Goal: Transaction & Acquisition: Book appointment/travel/reservation

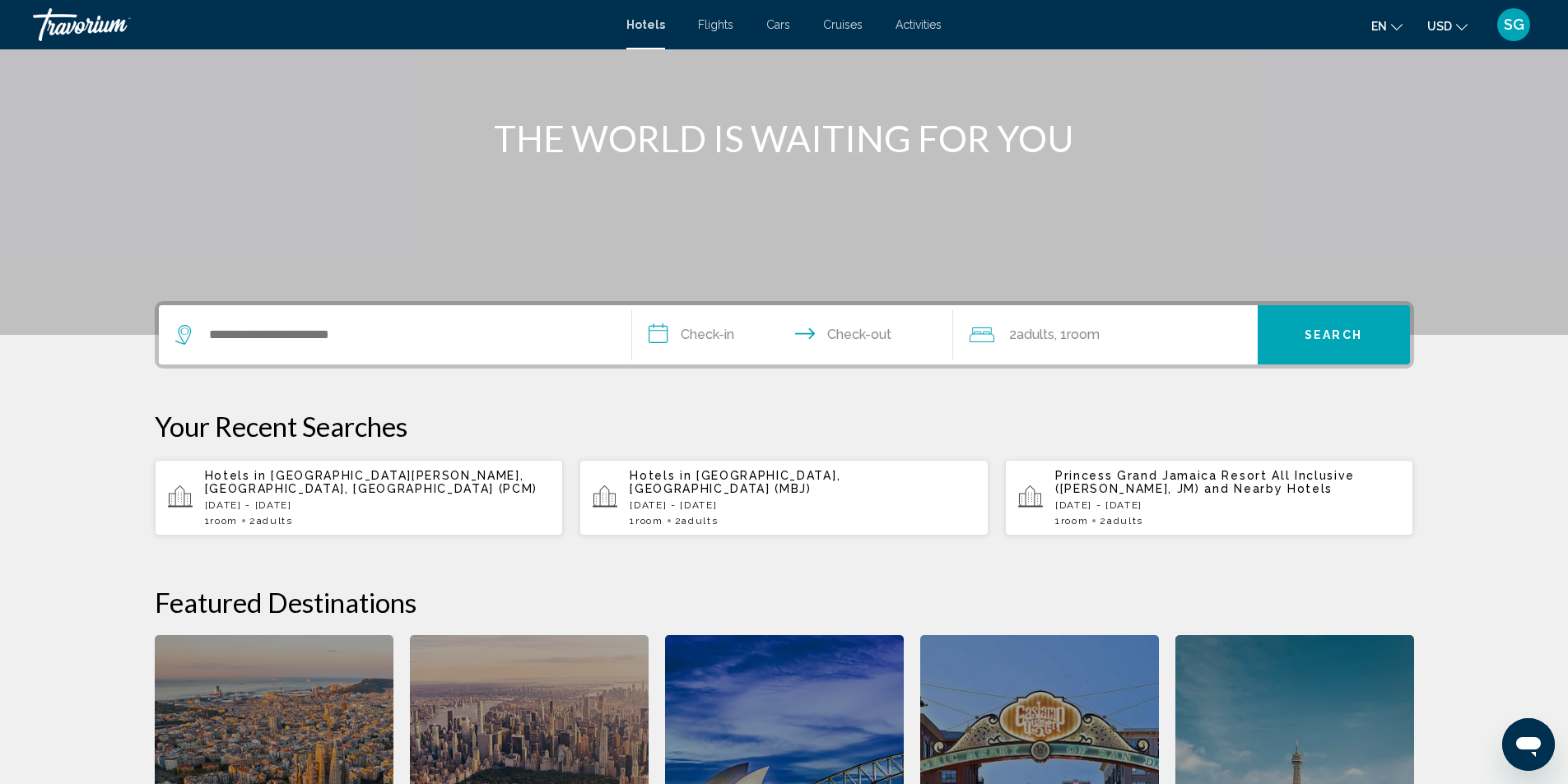
scroll to position [165, 0]
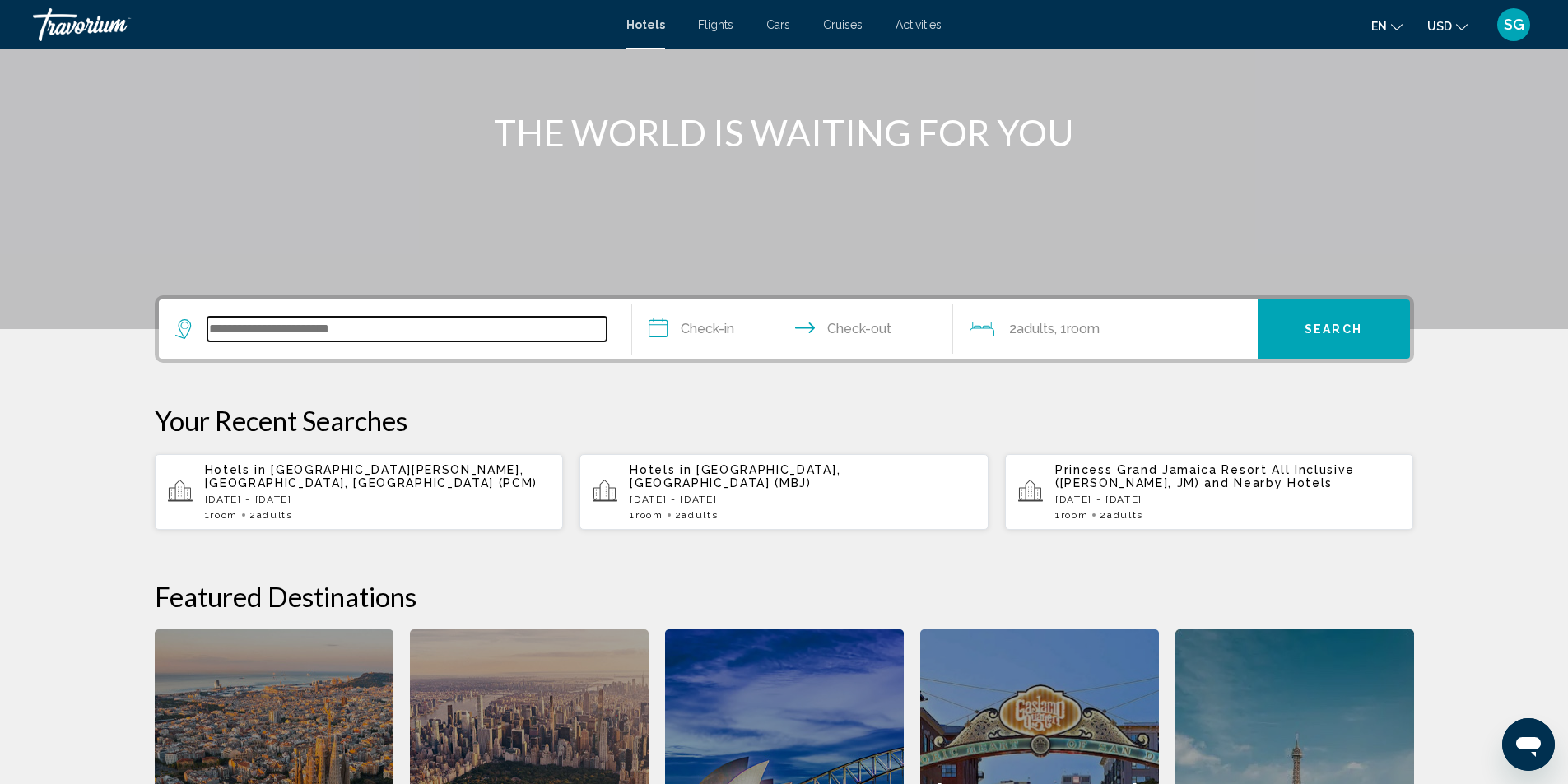
click at [376, 338] on input "Search widget" at bounding box center [407, 328] width 399 height 24
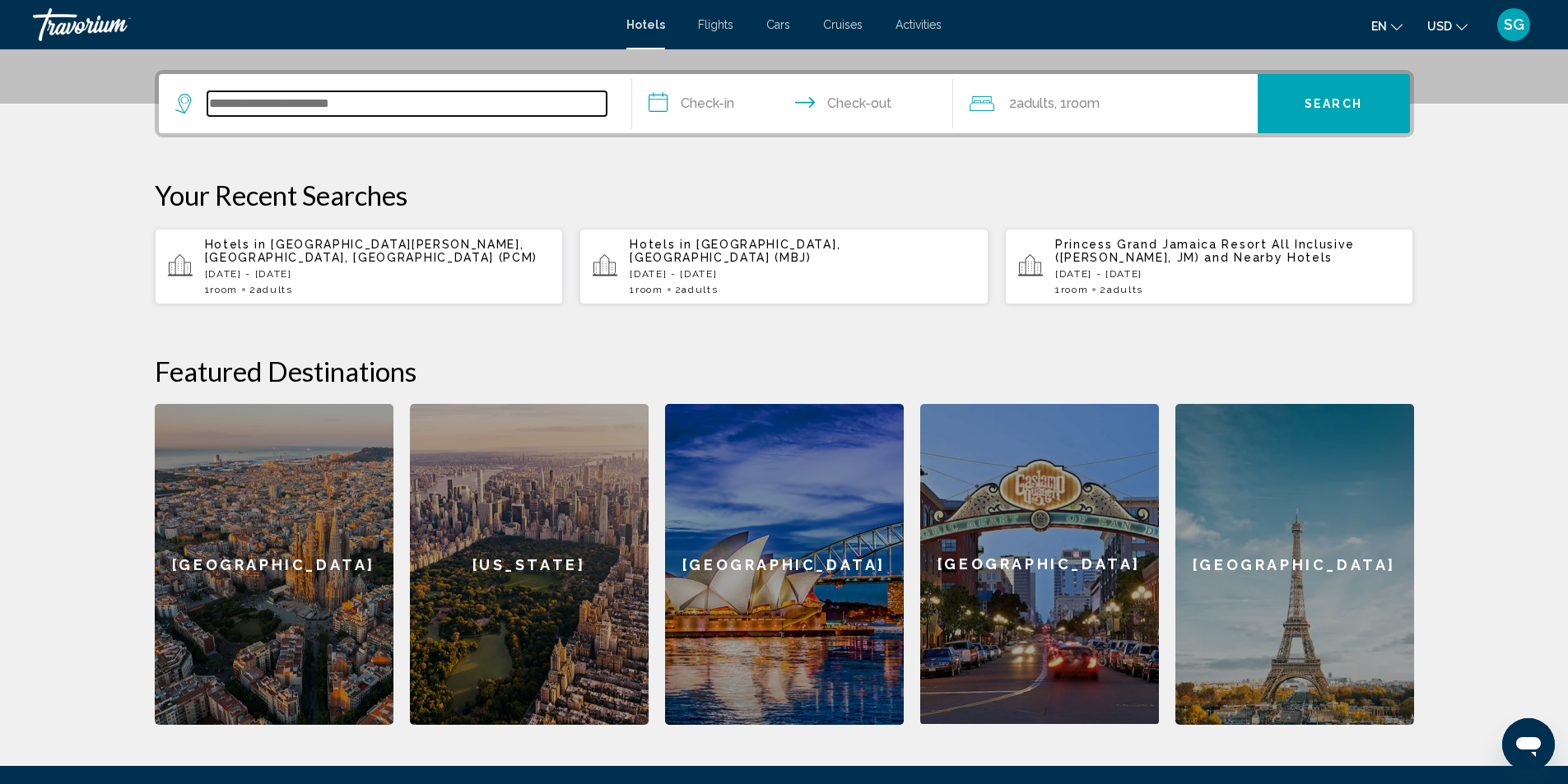
scroll to position [407, 0]
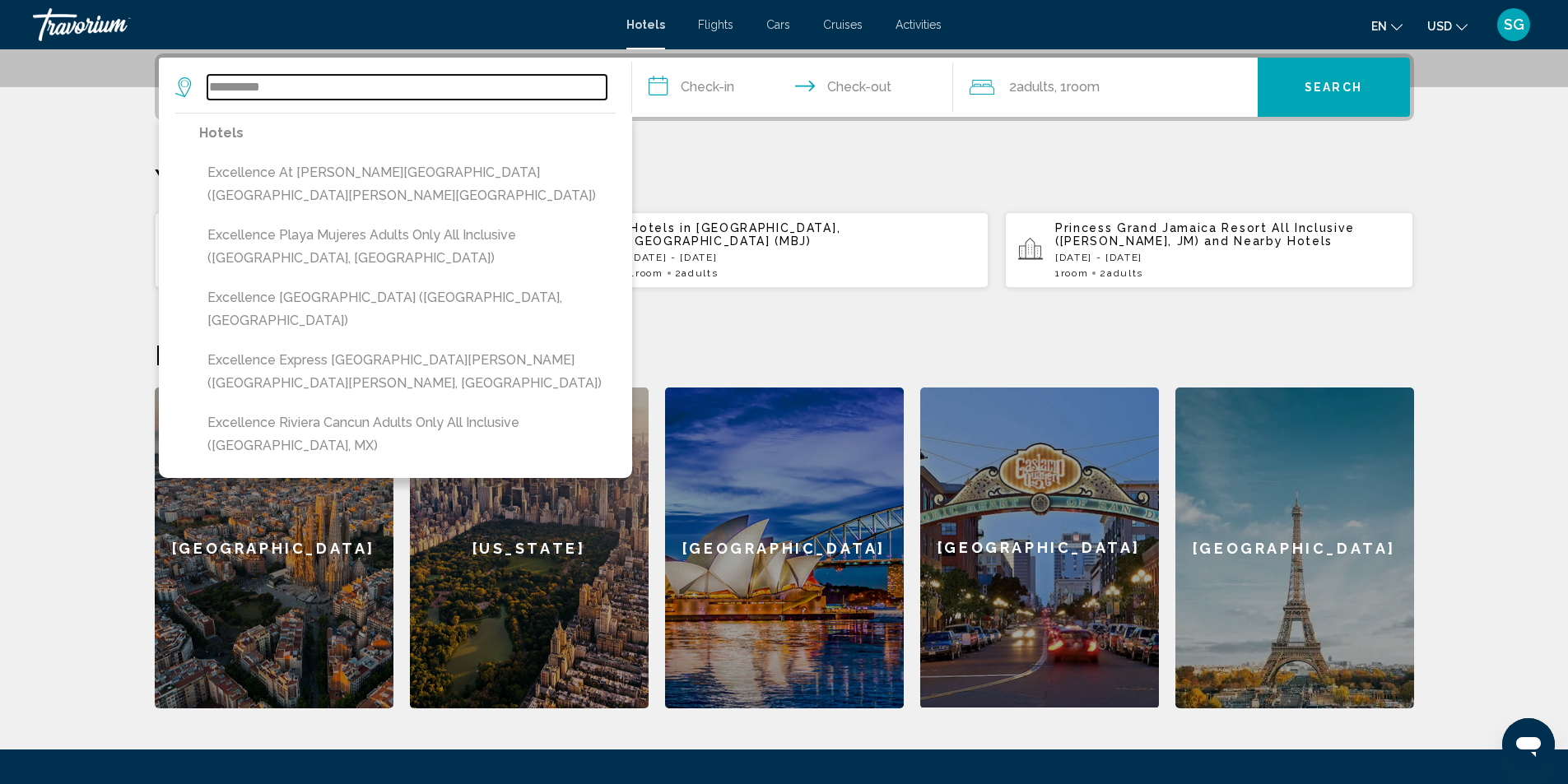
click at [288, 79] on input "**********" at bounding box center [407, 88] width 399 height 24
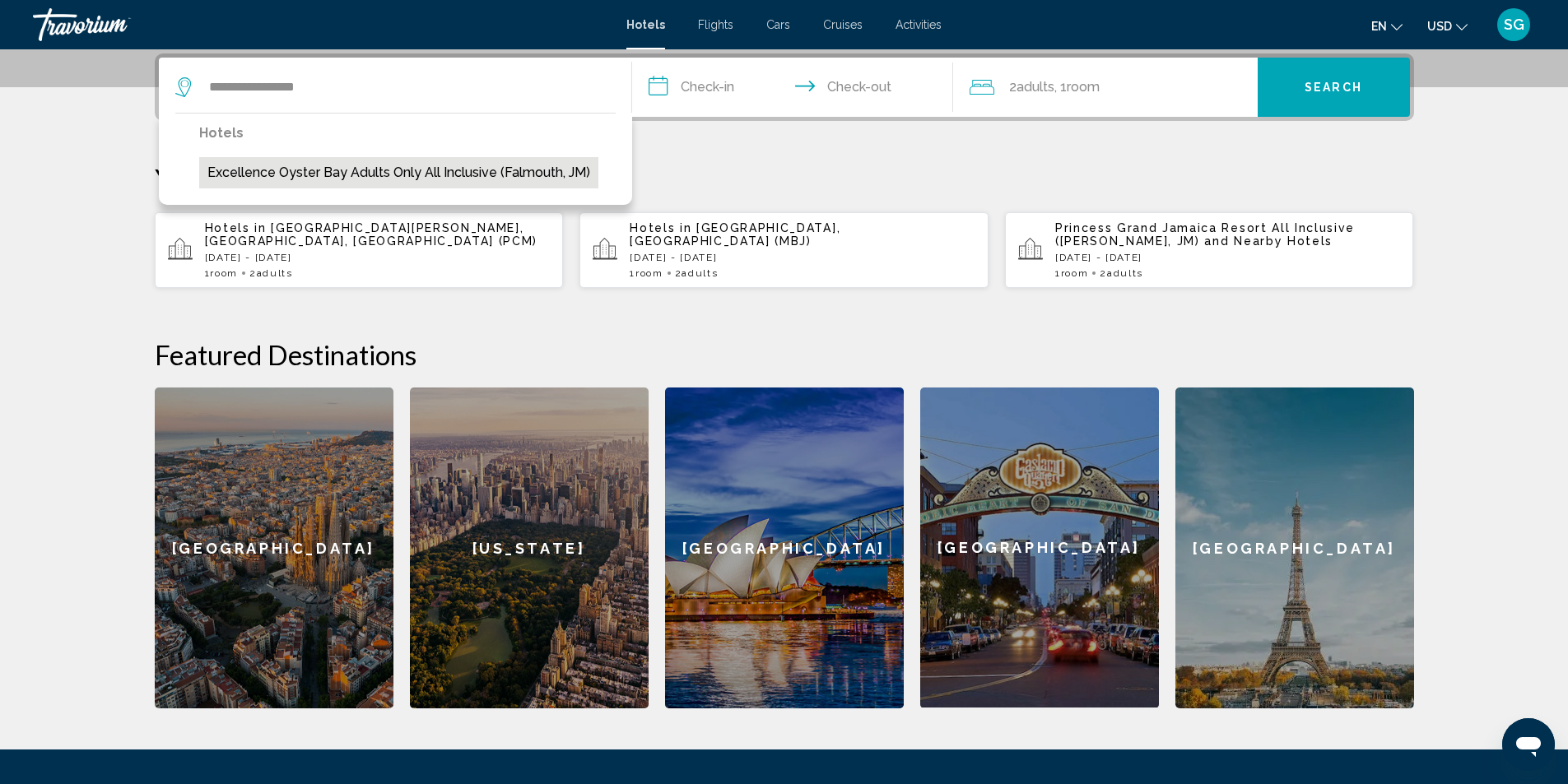
click at [302, 177] on button "Excellence Oyster Bay Adults Only All Inclusive (Falmouth, JM)" at bounding box center [399, 172] width 399 height 31
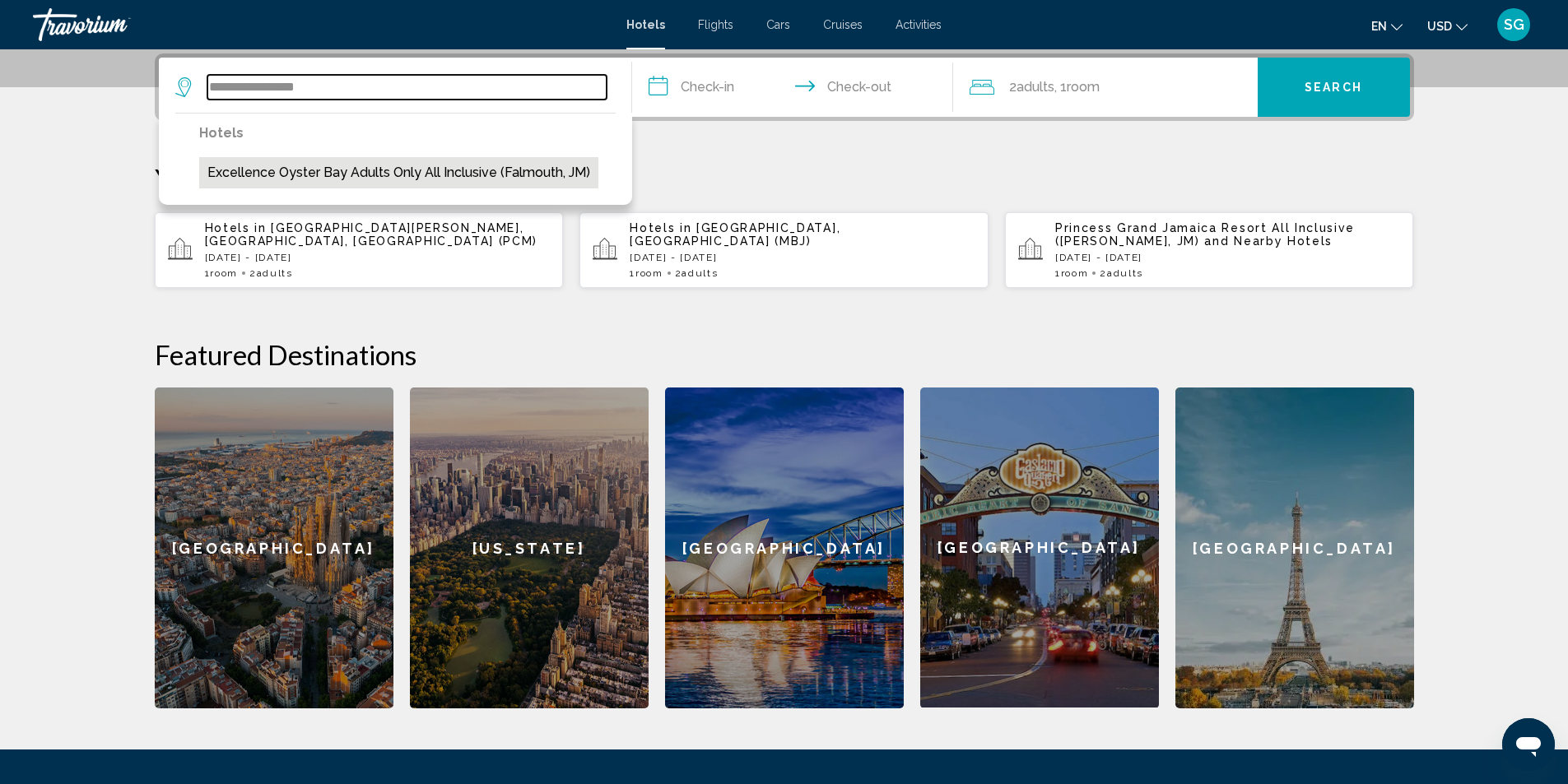
type input "**********"
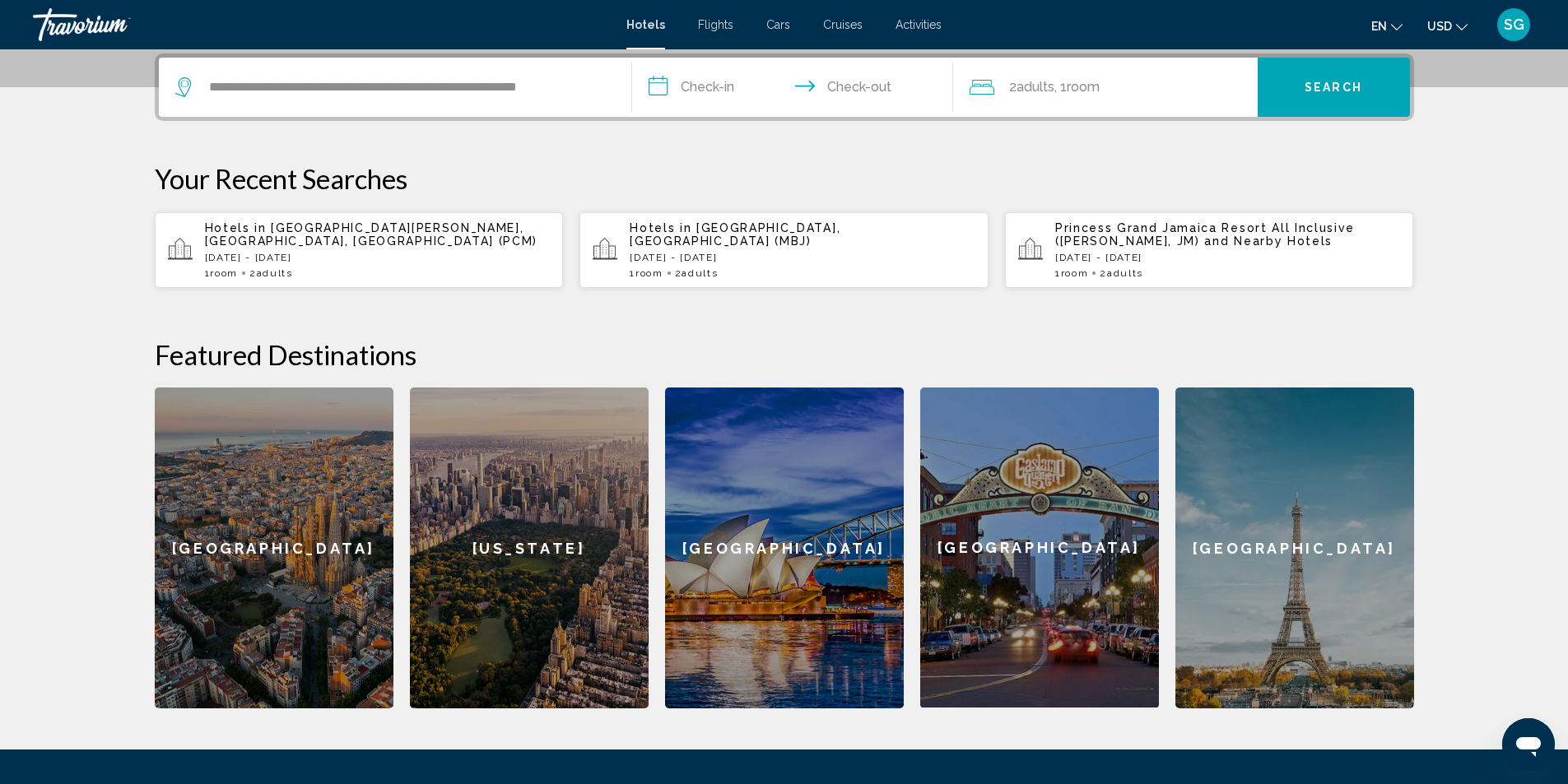
click at [712, 89] on input "**********" at bounding box center [796, 89] width 328 height 64
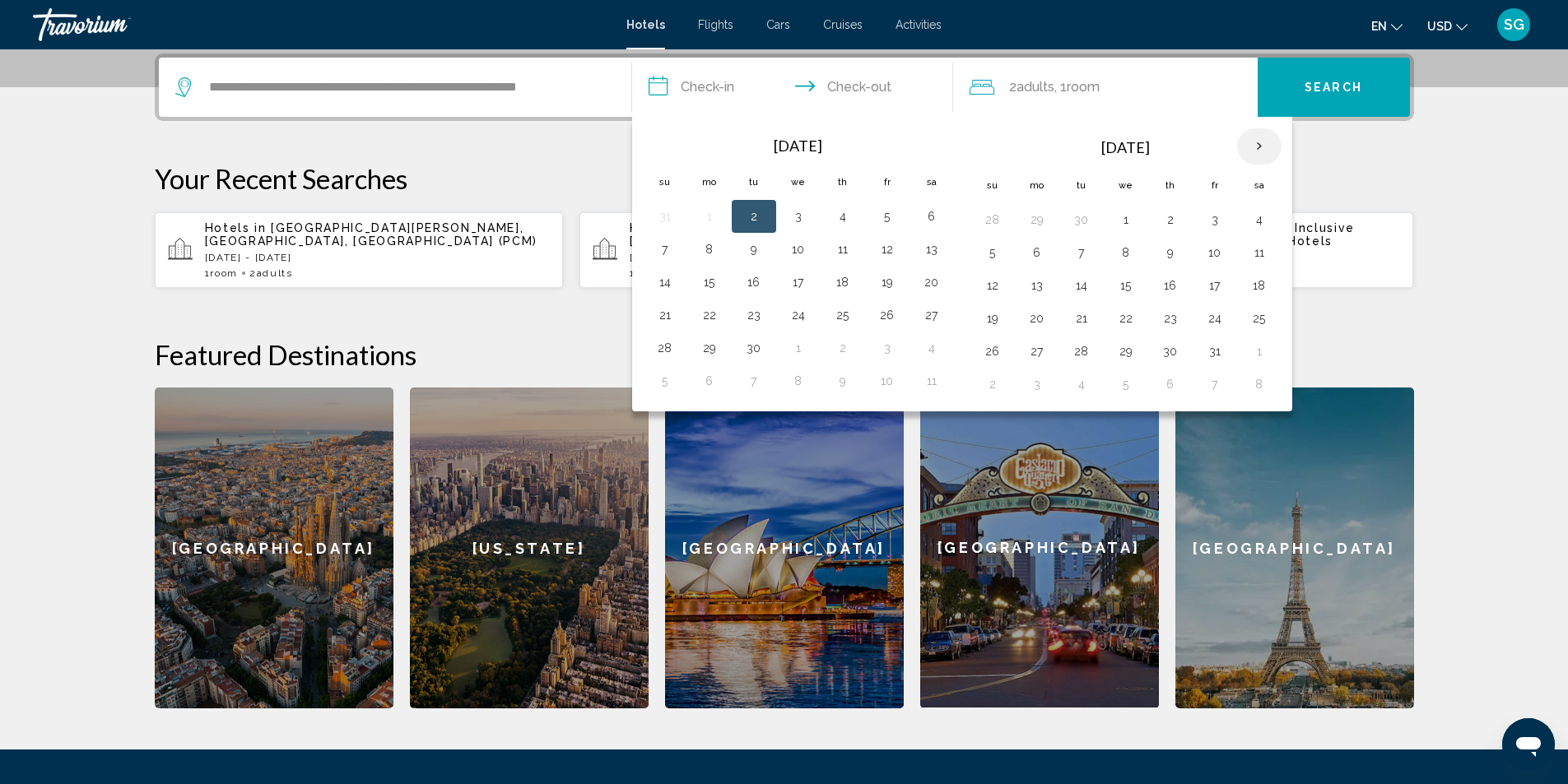
click at [1262, 144] on th "Next month" at bounding box center [1259, 146] width 44 height 36
click at [1257, 148] on th "Next month" at bounding box center [1259, 146] width 44 height 36
drag, startPoint x: 758, startPoint y: 254, endPoint x: 774, endPoint y: 252, distance: 16.1
click at [758, 253] on button "4" at bounding box center [754, 252] width 26 height 23
click at [929, 251] on button "8" at bounding box center [931, 252] width 26 height 23
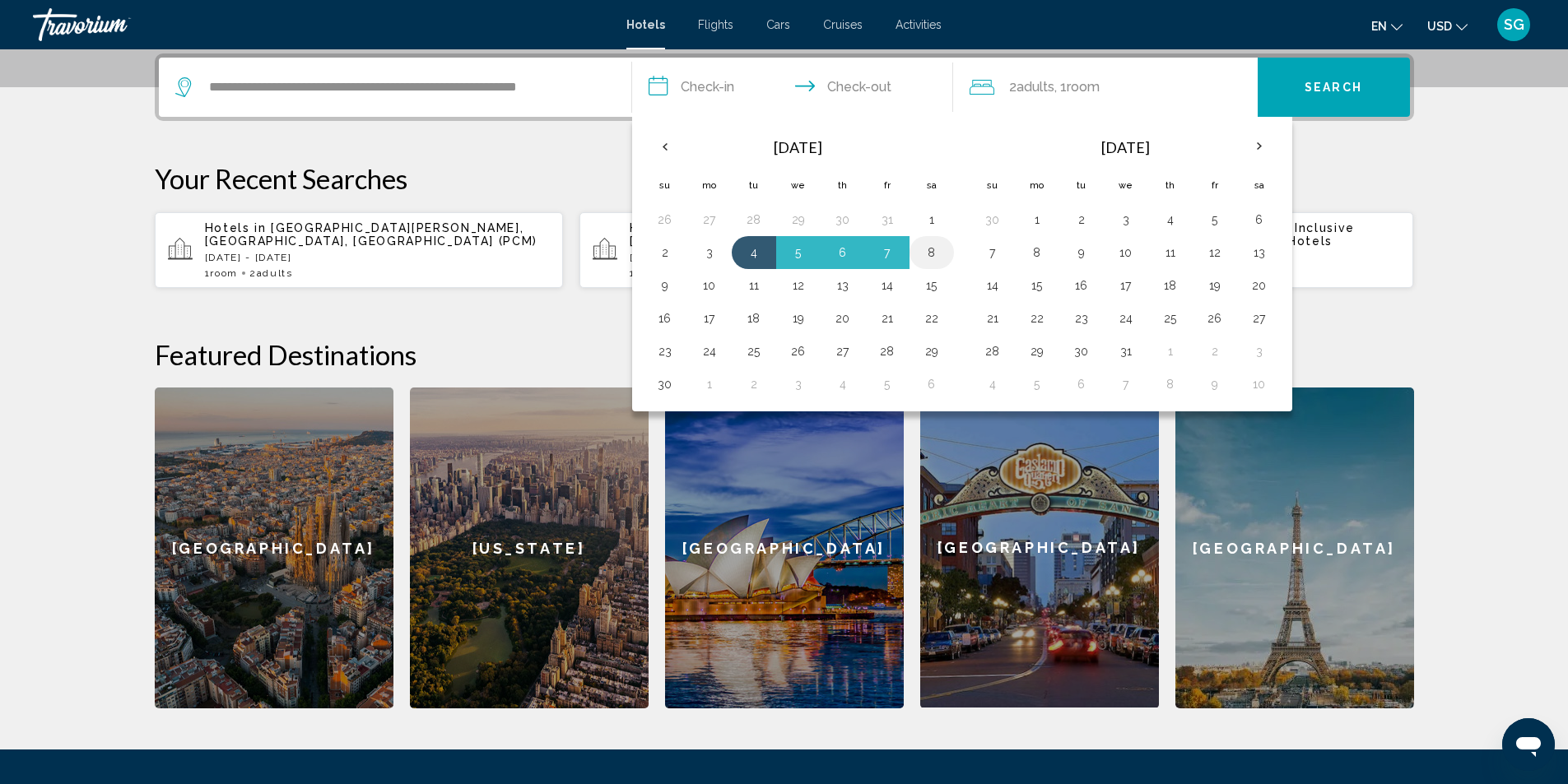
type input "**********"
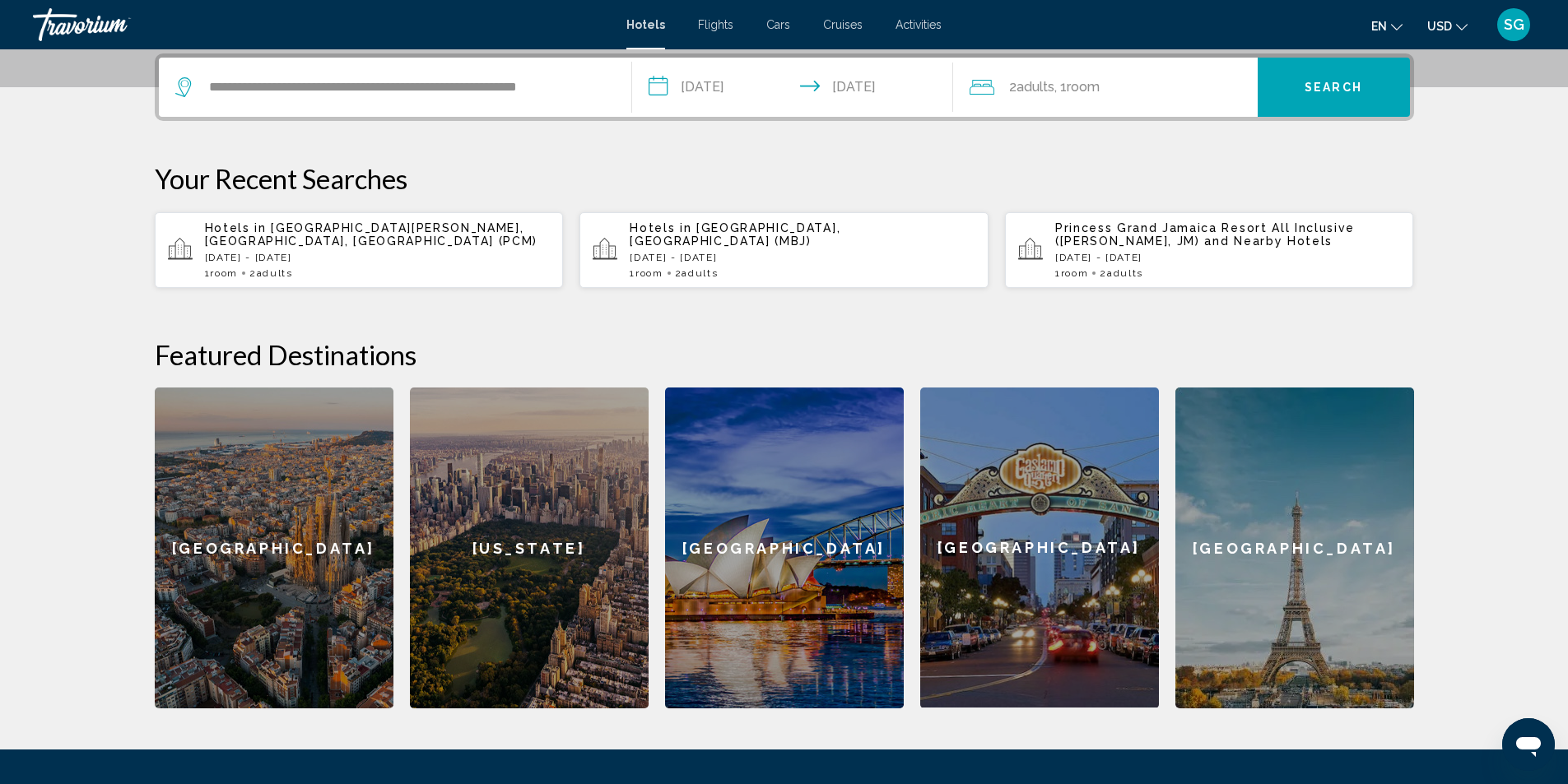
click at [1326, 98] on button "Search" at bounding box center [1334, 87] width 153 height 59
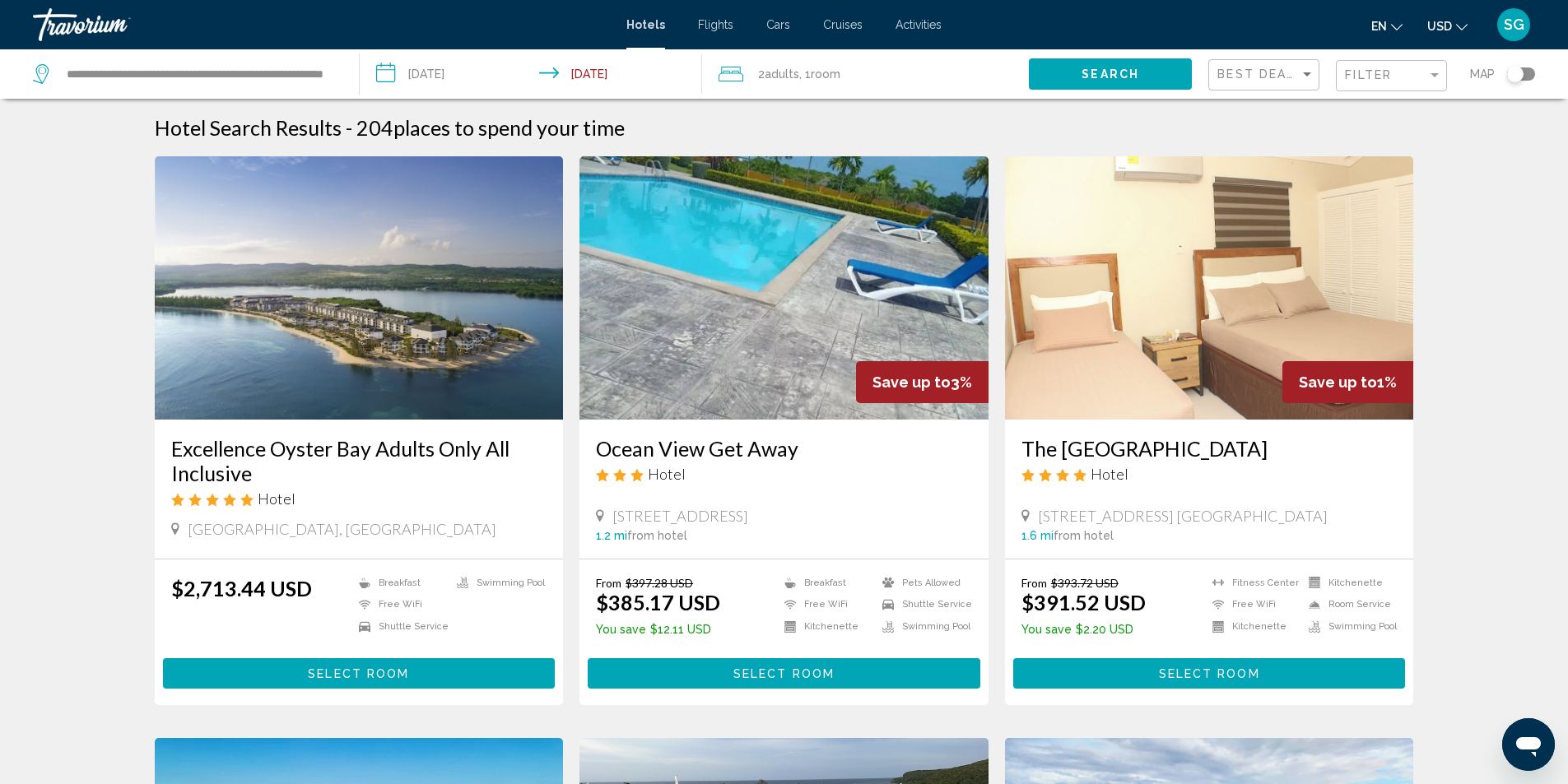
click at [392, 312] on img "Main content" at bounding box center [359, 288] width 409 height 264
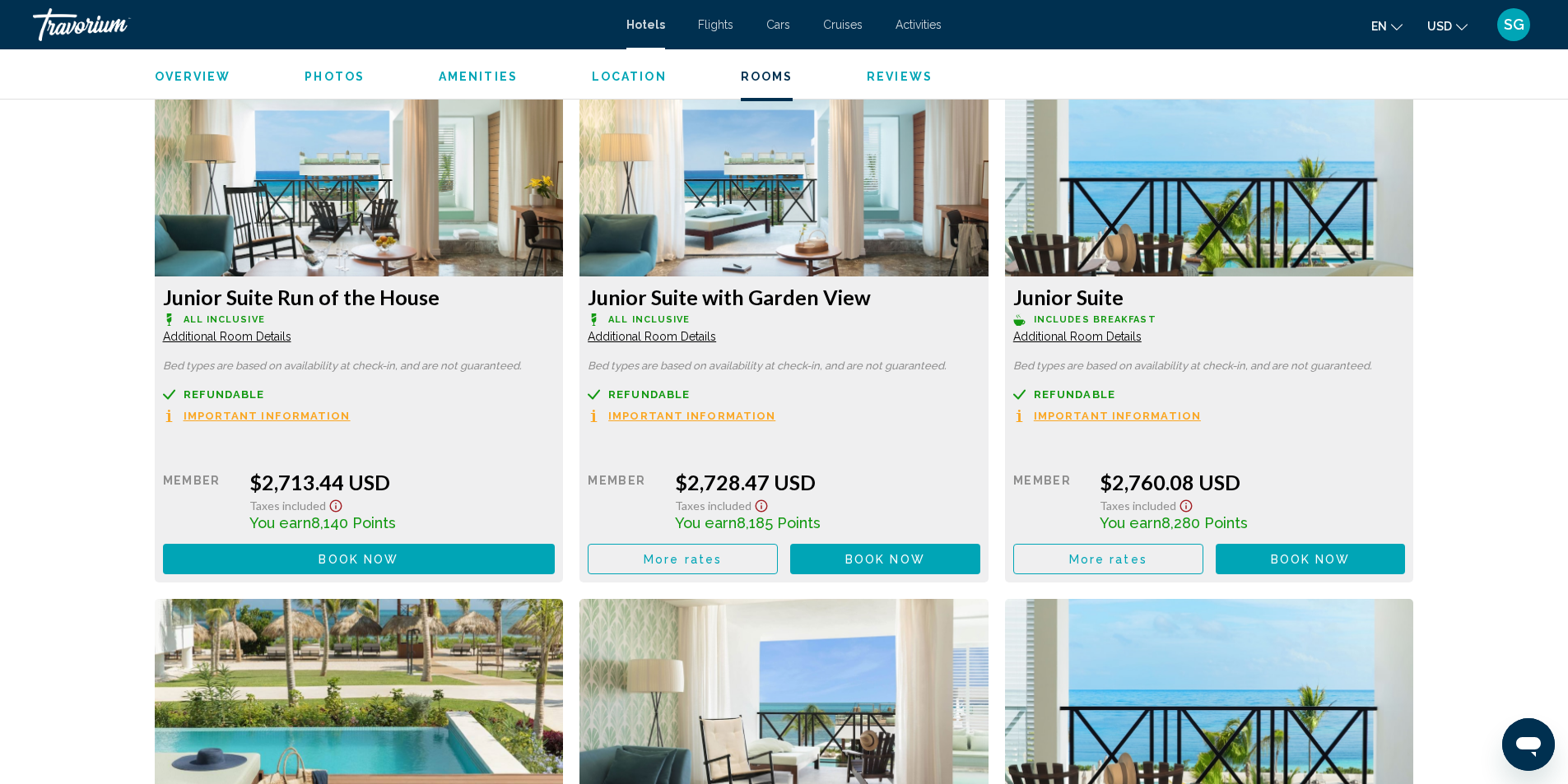
scroll to position [2221, 0]
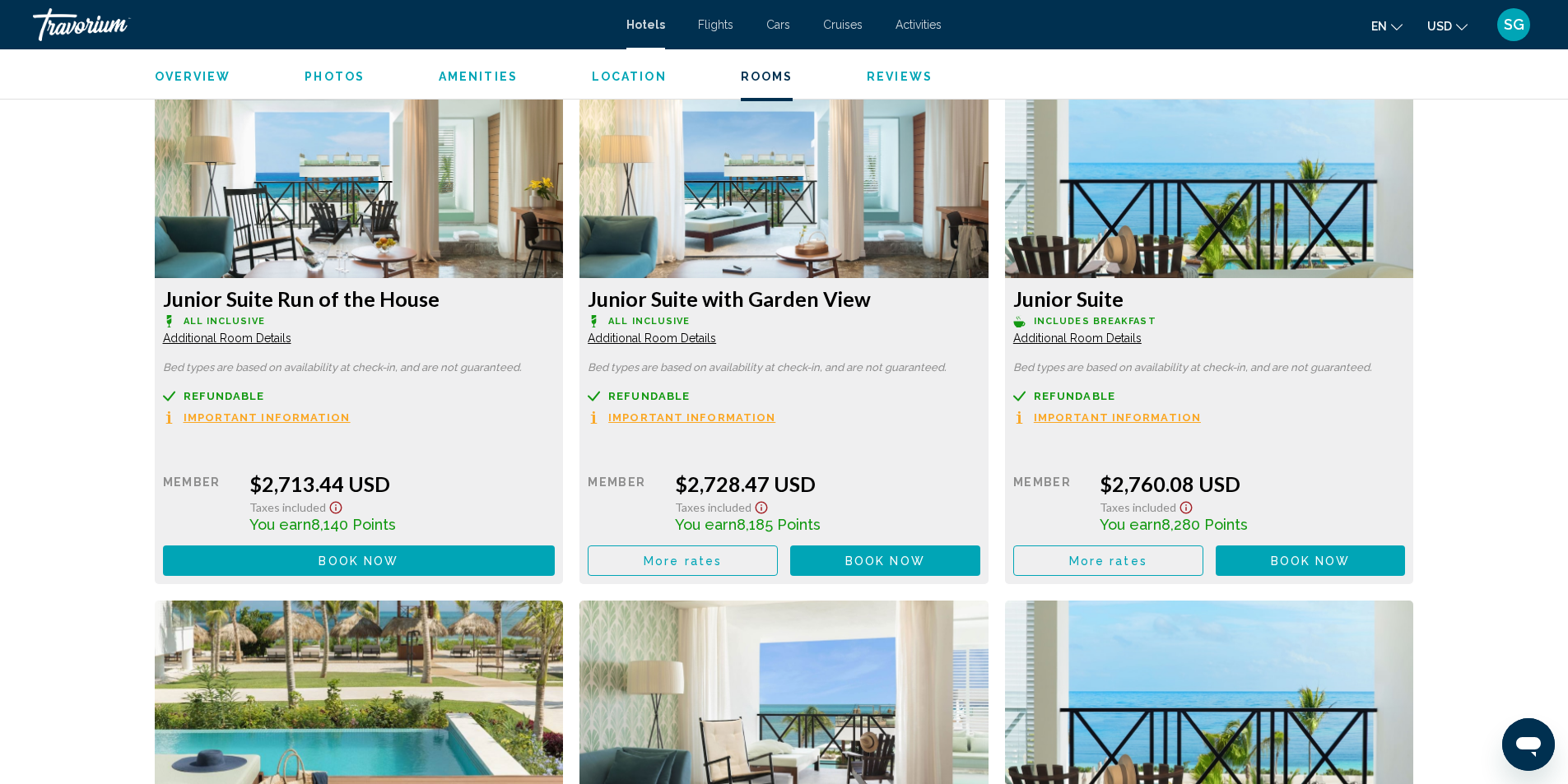
click at [222, 331] on span "Additional Room Details" at bounding box center [227, 338] width 128 height 13
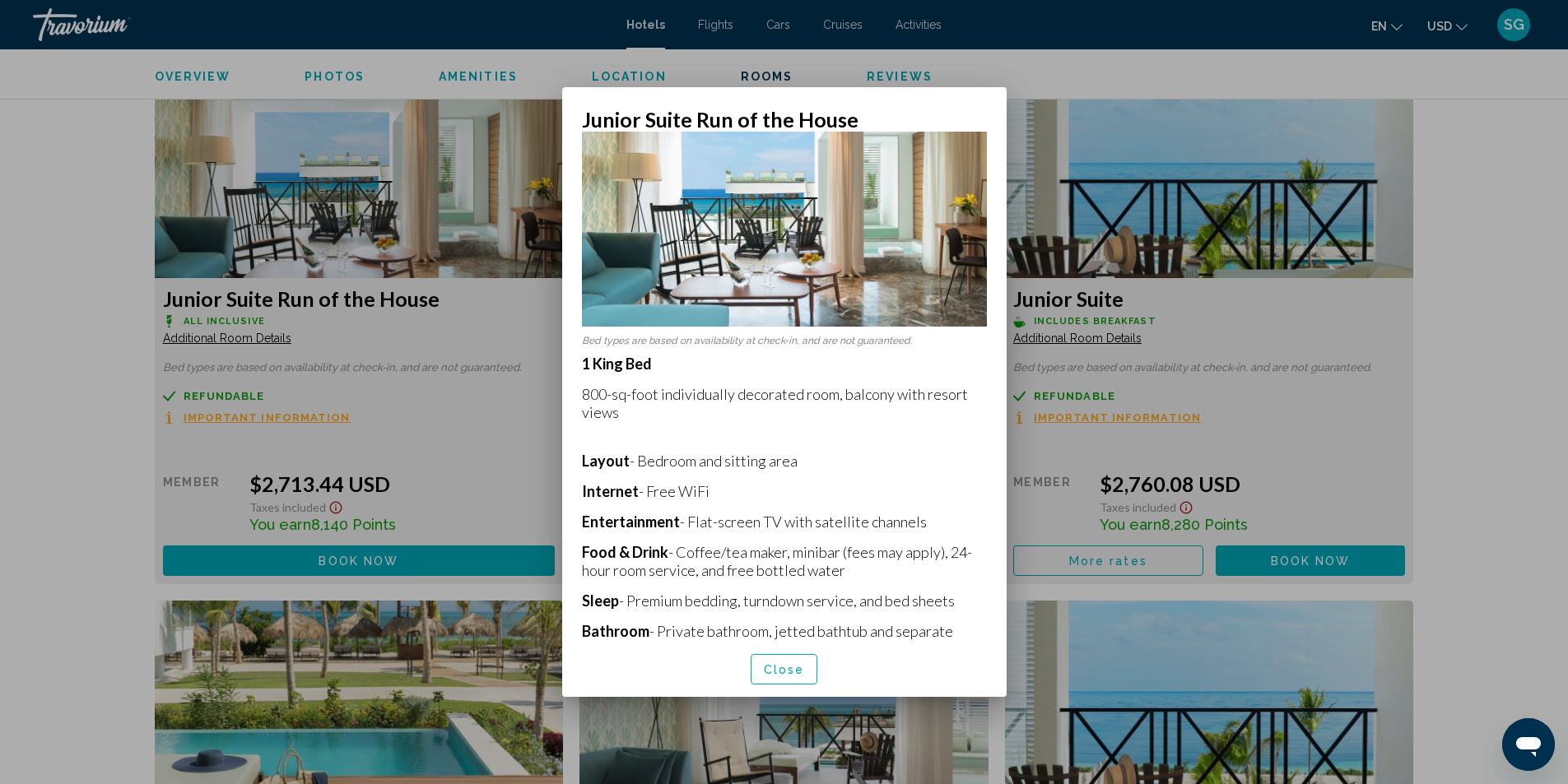
scroll to position [46, 0]
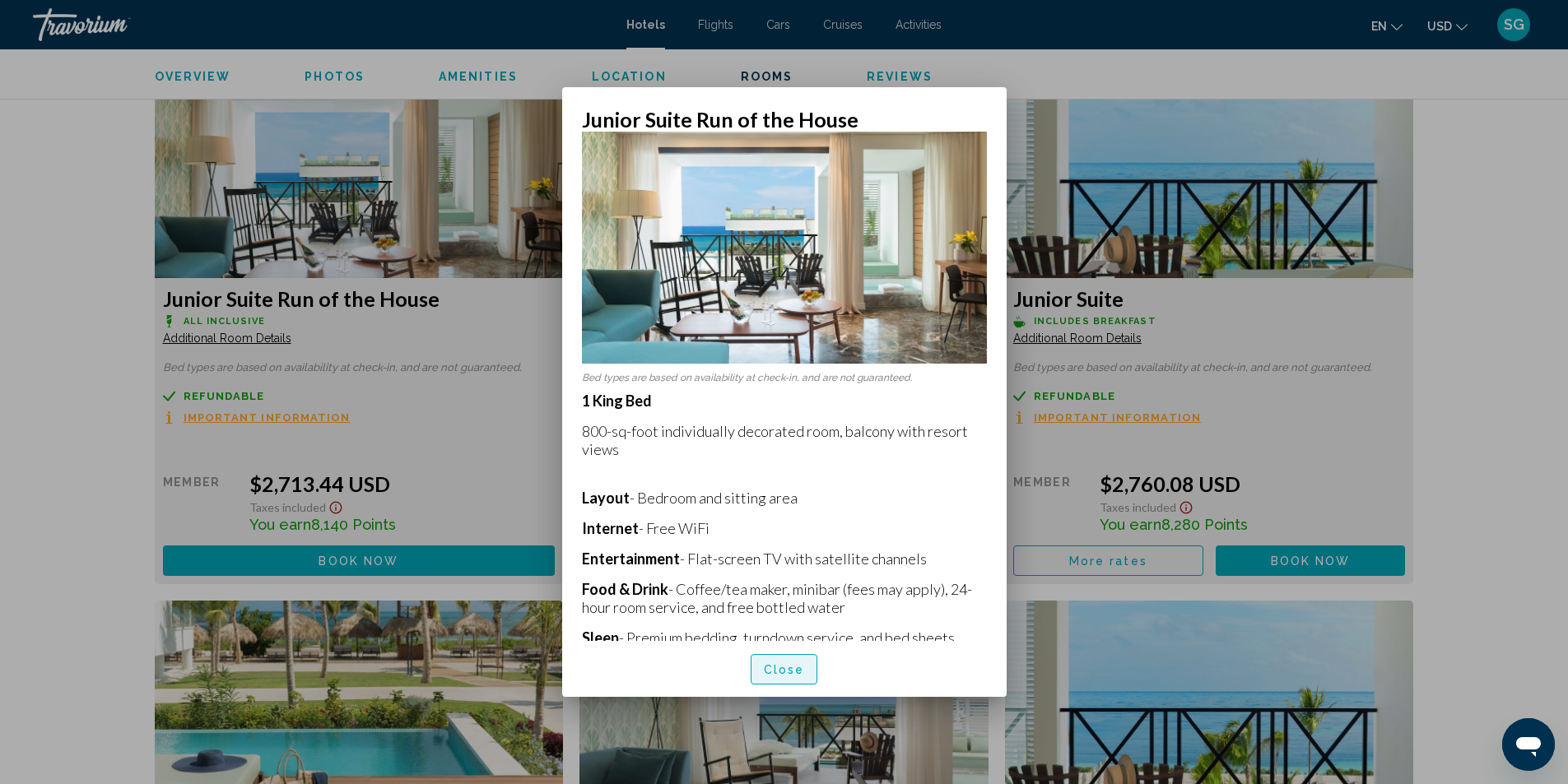
click at [792, 661] on button "Close" at bounding box center [784, 669] width 68 height 30
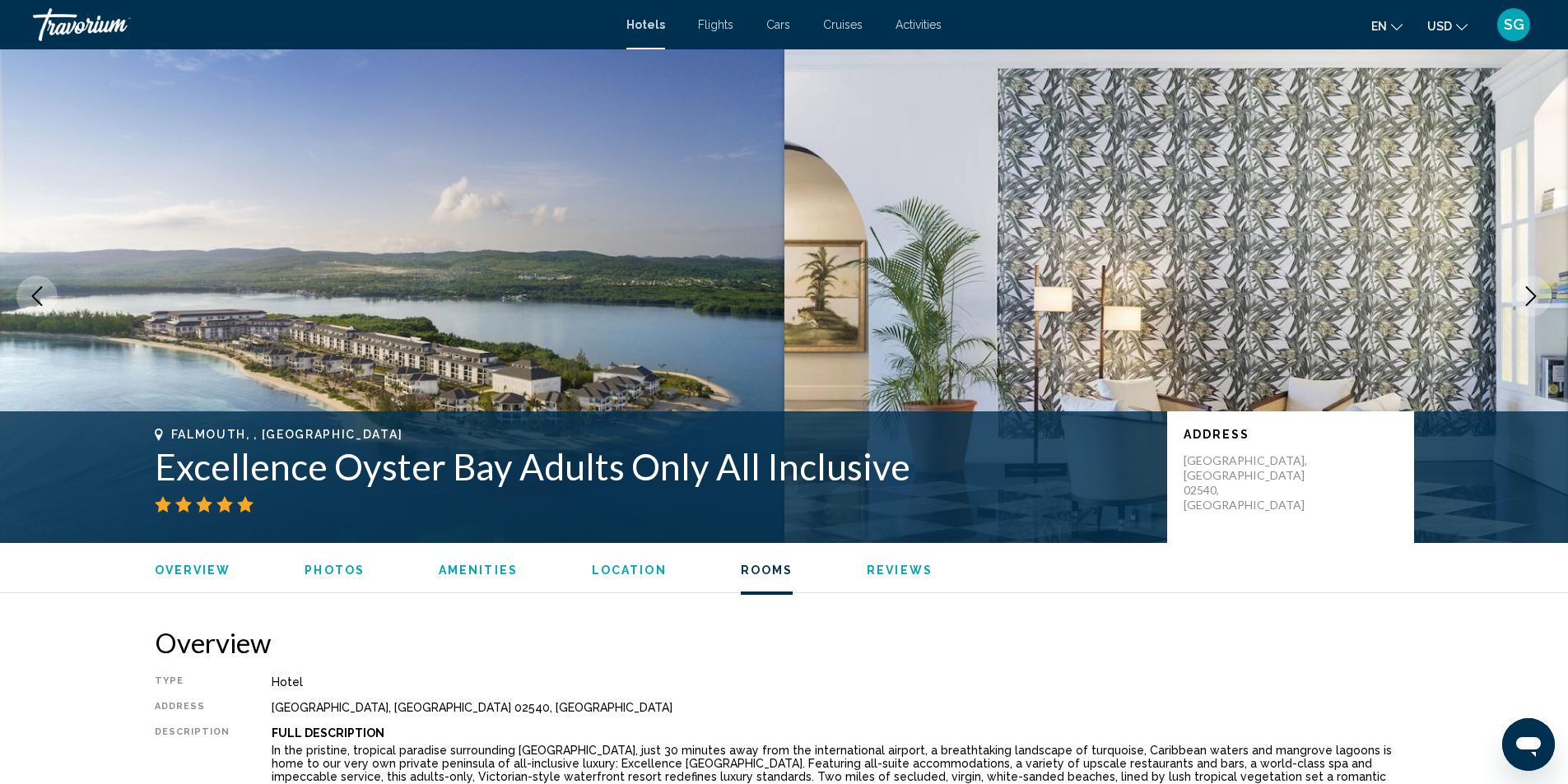
scroll to position [2221, 0]
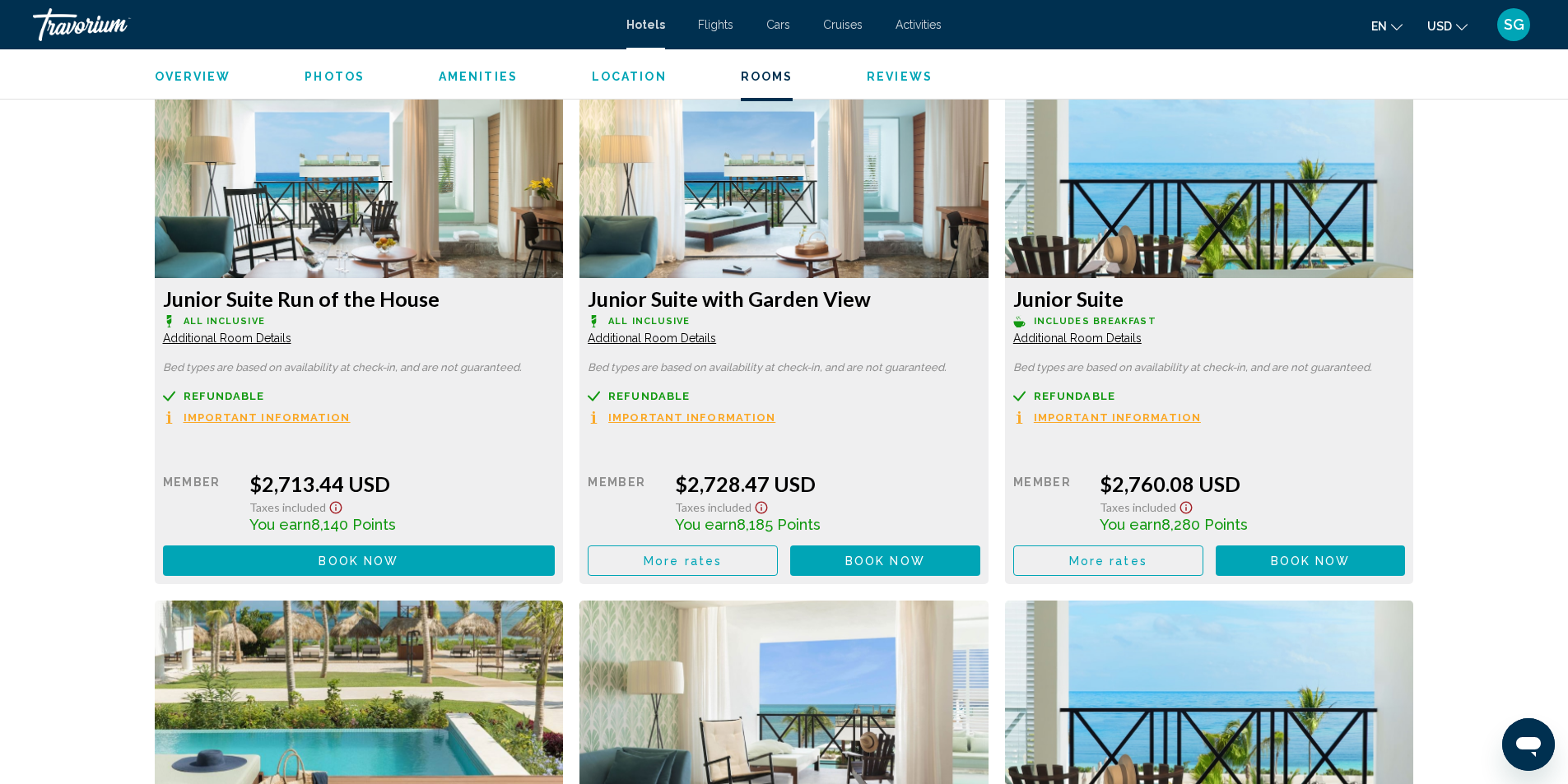
click at [291, 331] on span "Additional Room Details" at bounding box center [227, 338] width 128 height 13
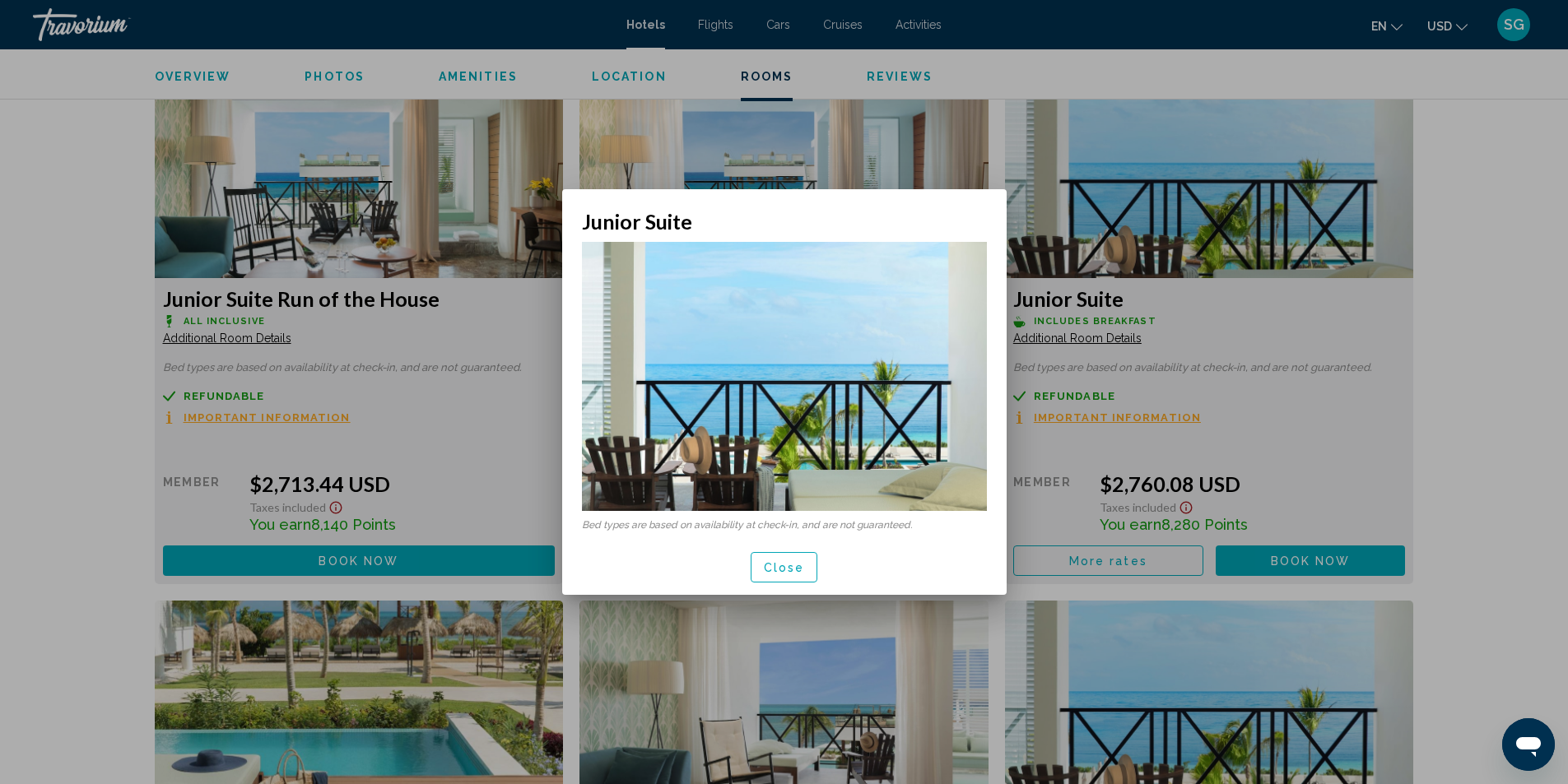
scroll to position [0, 0]
click at [796, 571] on span "Close" at bounding box center [784, 568] width 41 height 13
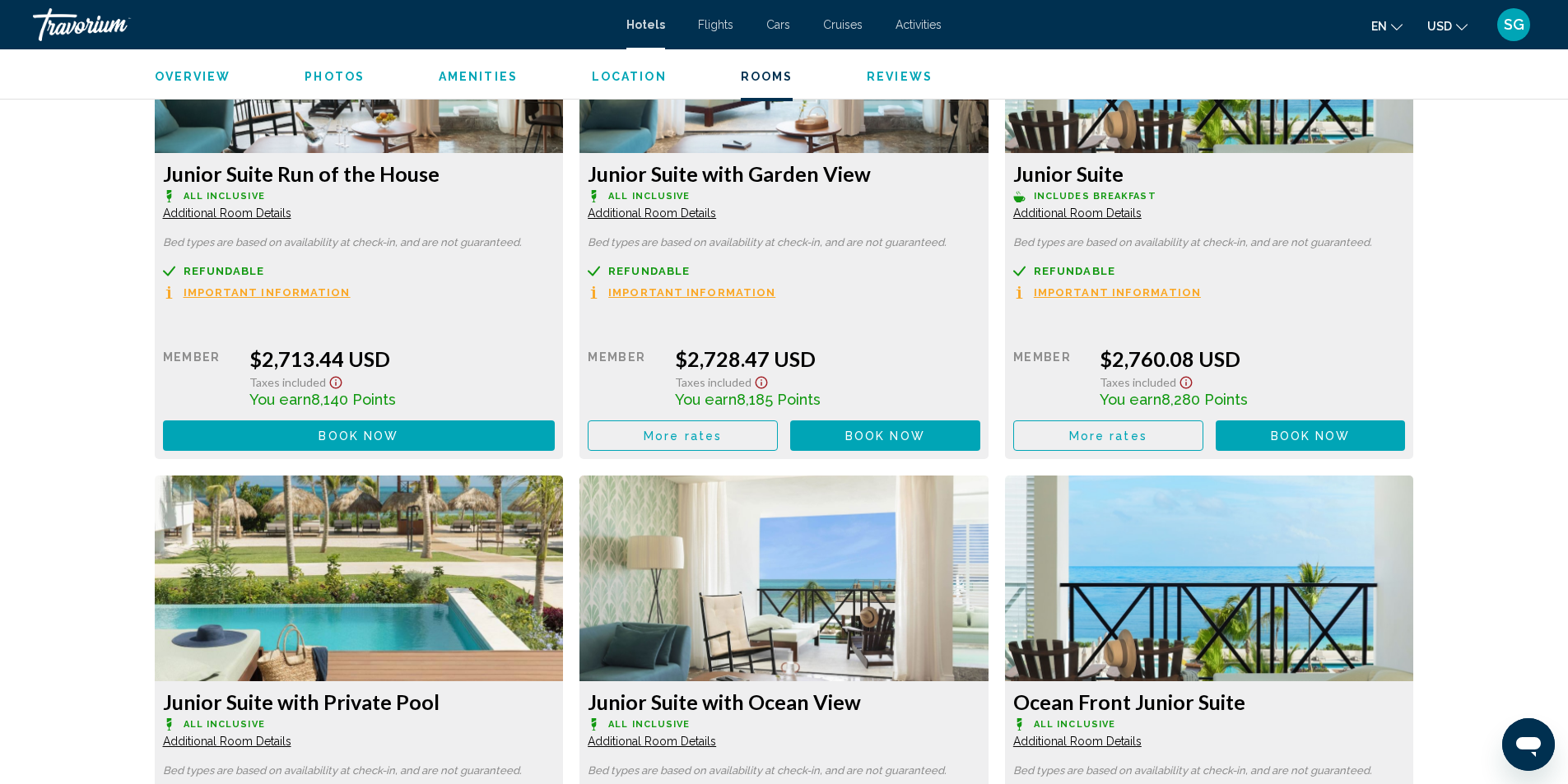
scroll to position [2303, 0]
